Goal: Task Accomplishment & Management: Complete application form

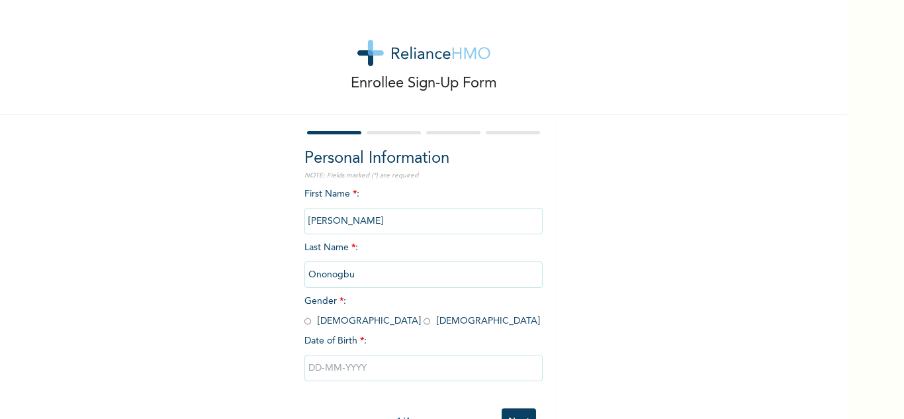
click at [306, 322] on span "Gender * : [DEMOGRAPHIC_DATA] [DEMOGRAPHIC_DATA]" at bounding box center [421, 310] width 235 height 29
click at [304, 320] on input "radio" at bounding box center [307, 321] width 7 height 13
radio input "true"
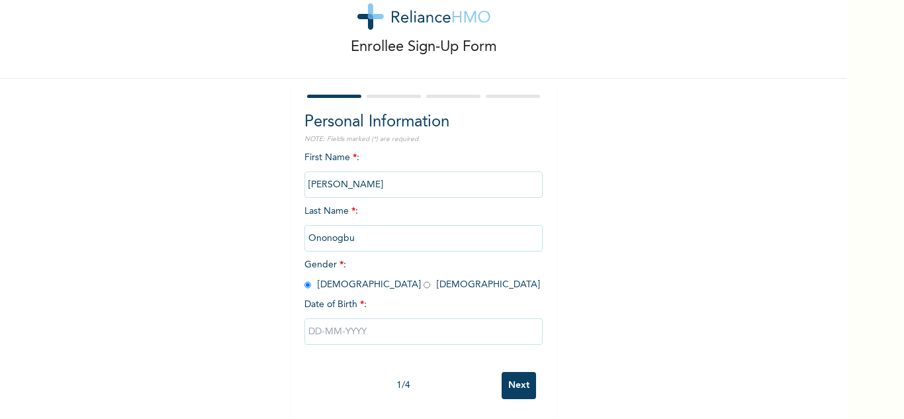
scroll to position [46, 0]
click at [330, 325] on input "text" at bounding box center [423, 331] width 238 height 26
select select "9"
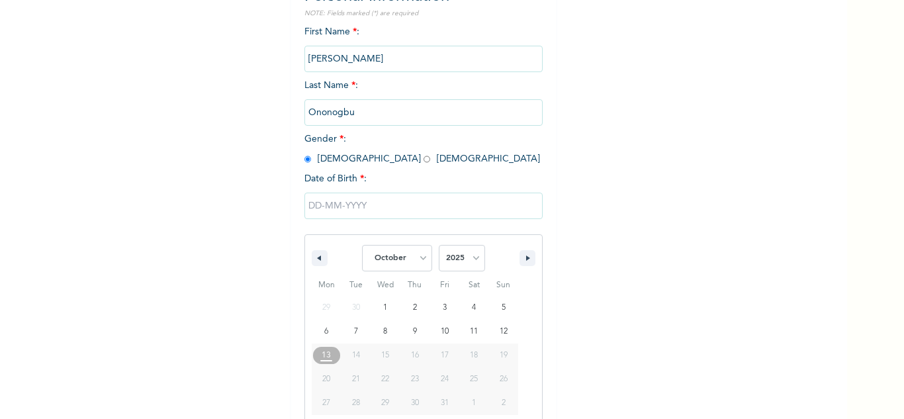
scroll to position [183, 0]
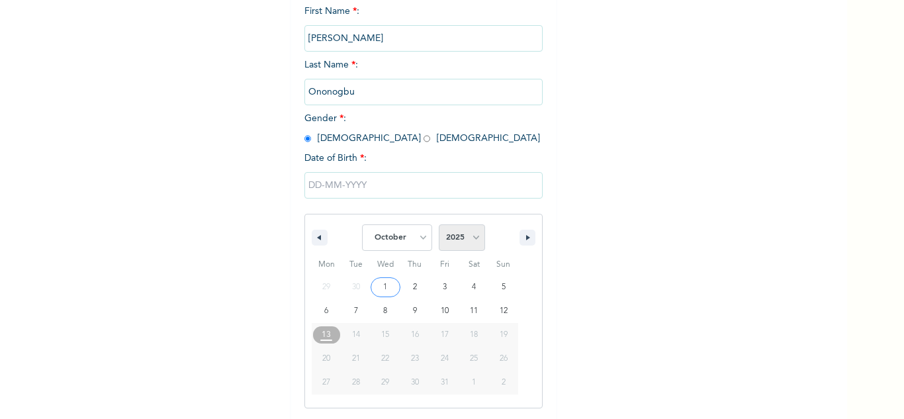
click at [468, 230] on select "2025 2024 2023 2022 2021 2020 2019 2018 2017 2016 2015 2014 2013 2012 2011 2010…" at bounding box center [462, 237] width 46 height 26
select select "1998"
click at [439, 225] on select "2025 2024 2023 2022 2021 2020 2019 2018 2017 2016 2015 2014 2013 2012 2011 2010…" at bounding box center [462, 237] width 46 height 26
click at [423, 234] on span "January February March April May June July August September October November [D…" at bounding box center [423, 238] width 179 height 40
click at [423, 234] on select "January February March April May June July August September October November De…" at bounding box center [397, 237] width 70 height 26
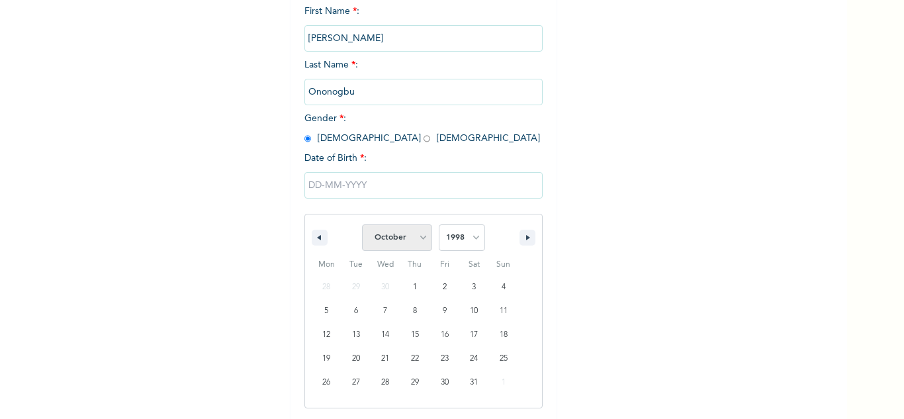
select select "1"
click at [362, 225] on select "January February March April May June July August September October November De…" at bounding box center [397, 237] width 70 height 26
type input "[DATE]"
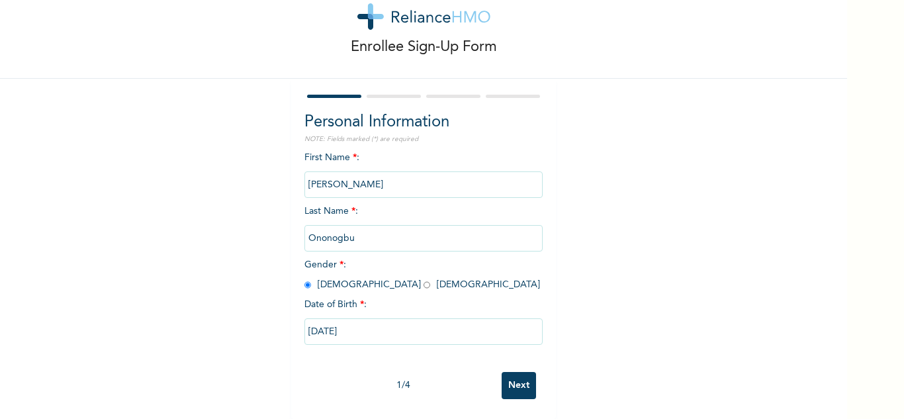
scroll to position [46, 0]
click at [517, 384] on input "Next" at bounding box center [518, 385] width 34 height 27
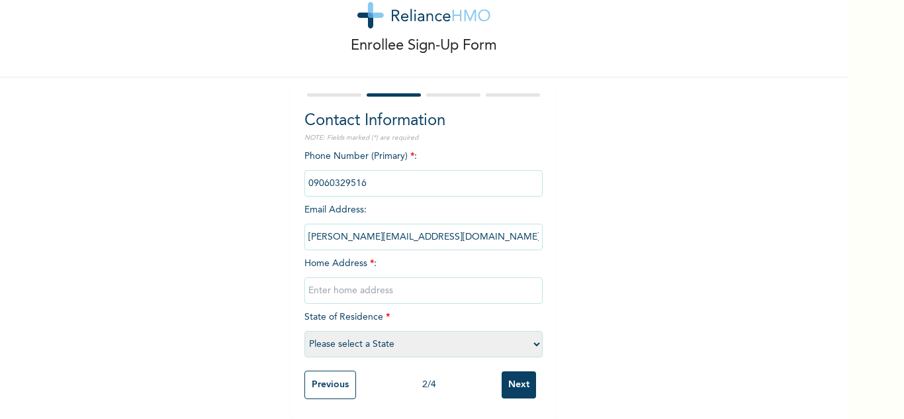
click at [448, 278] on input "text" at bounding box center [423, 290] width 238 height 26
type input "[GEOGRAPHIC_DATA], ago palaceway"
click at [418, 337] on select "Please select a State [PERSON_NAME] (FCT) [PERSON_NAME] Ibom [GEOGRAPHIC_DATA] …" at bounding box center [423, 344] width 238 height 26
select select "25"
click at [304, 331] on select "Please select a State [PERSON_NAME] (FCT) [PERSON_NAME] Ibom [GEOGRAPHIC_DATA] …" at bounding box center [423, 344] width 238 height 26
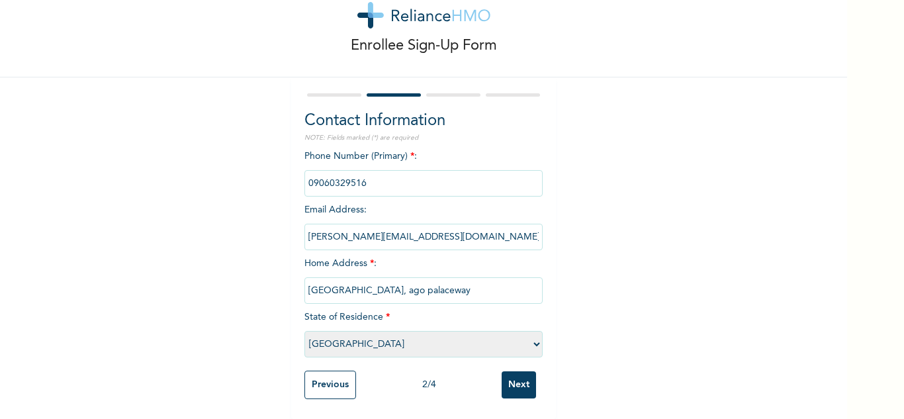
click at [513, 384] on input "Next" at bounding box center [518, 384] width 34 height 27
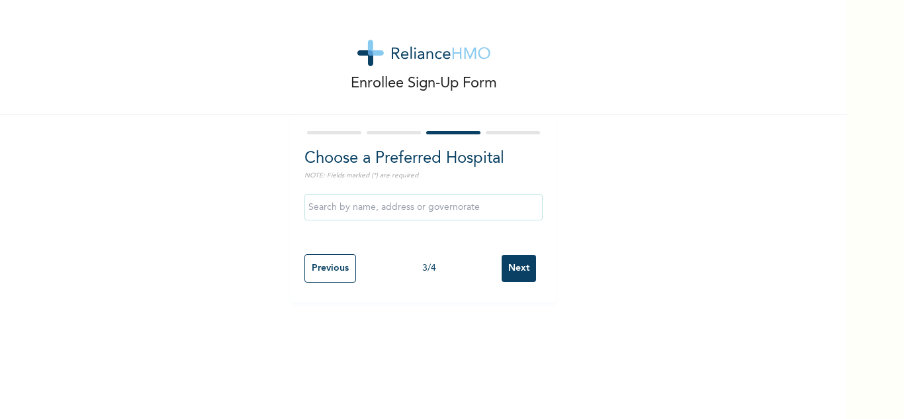
scroll to position [0, 0]
click at [522, 271] on input "Next" at bounding box center [518, 268] width 34 height 27
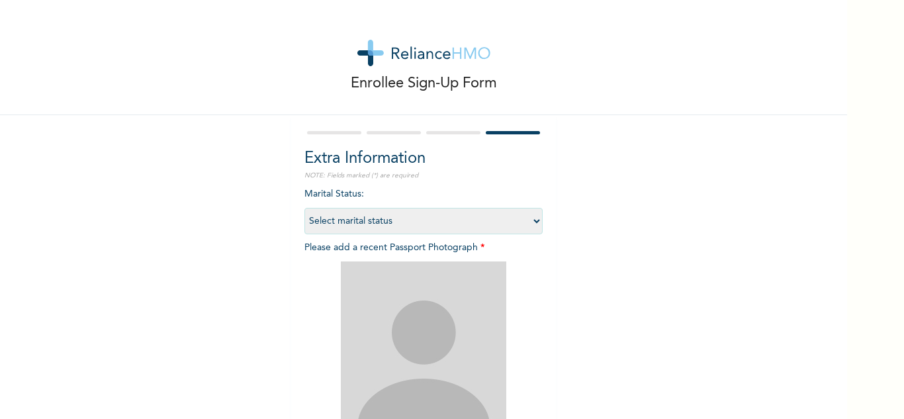
click at [473, 217] on select "Select marital status [DEMOGRAPHIC_DATA] Married [DEMOGRAPHIC_DATA] Widow/[DEMO…" at bounding box center [423, 221] width 238 height 26
select select "1"
click at [304, 208] on select "Select marital status [DEMOGRAPHIC_DATA] Married [DEMOGRAPHIC_DATA] Widow/[DEMO…" at bounding box center [423, 221] width 238 height 26
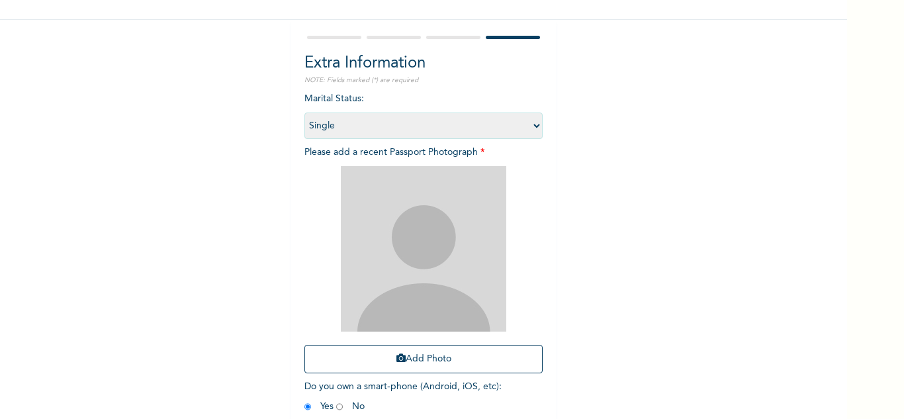
scroll to position [96, 0]
click at [415, 351] on button "Add Photo" at bounding box center [423, 358] width 238 height 28
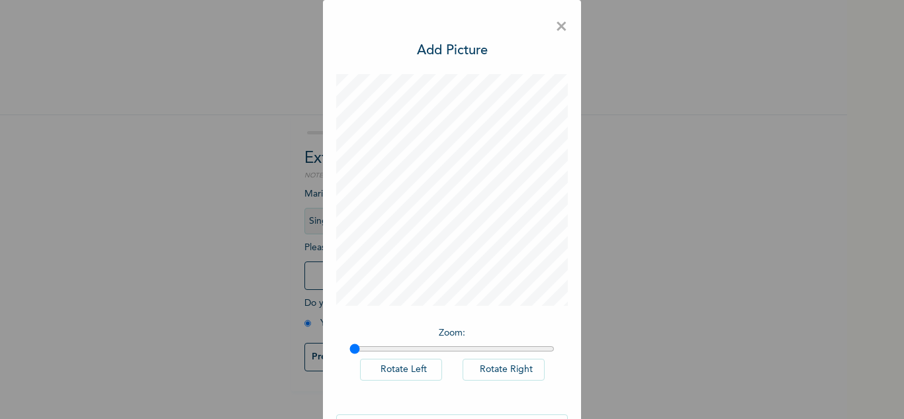
scroll to position [43, 0]
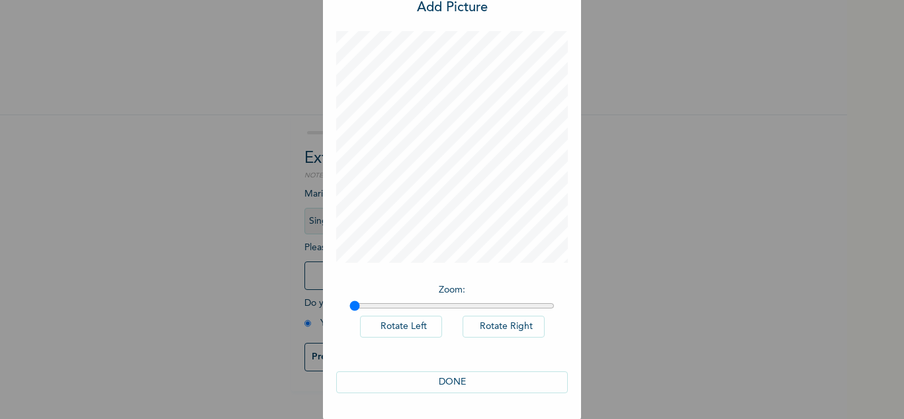
click at [450, 382] on button "DONE" at bounding box center [452, 382] width 232 height 22
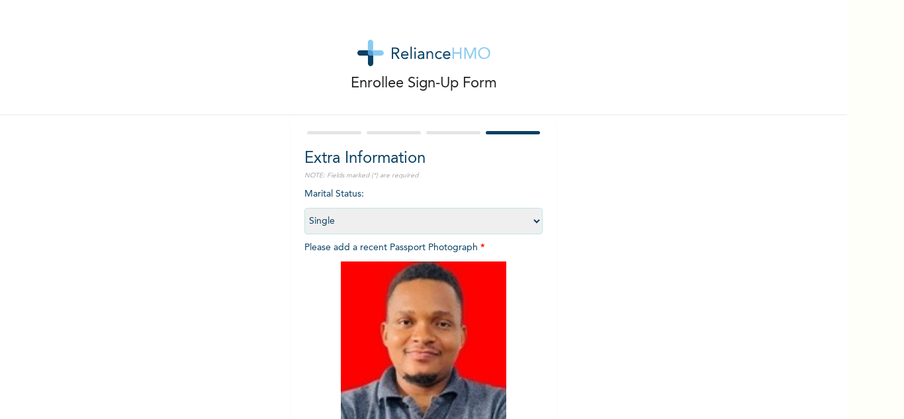
scroll to position [161, 0]
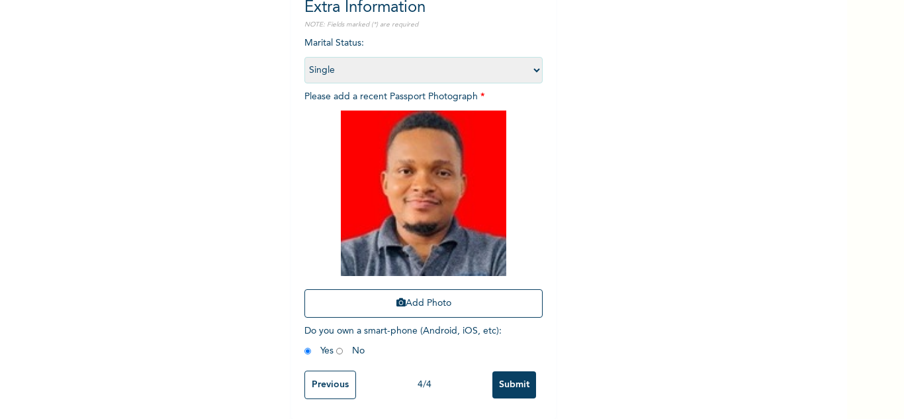
click at [512, 374] on input "Submit" at bounding box center [514, 384] width 44 height 27
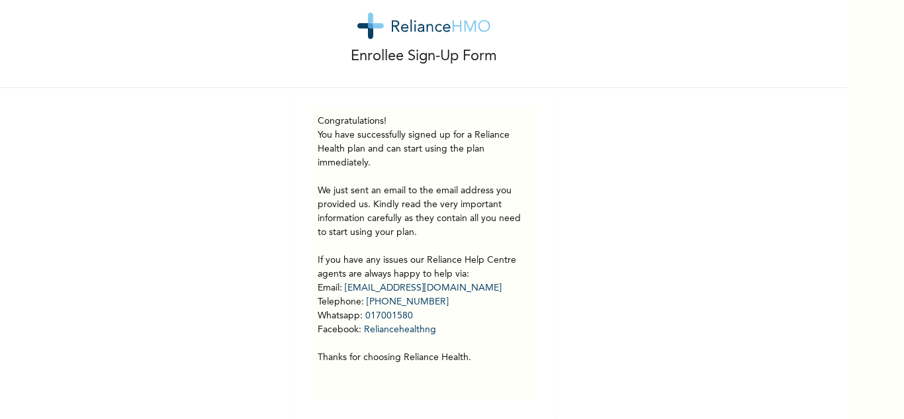
scroll to position [0, 0]
